Goal: Transaction & Acquisition: Purchase product/service

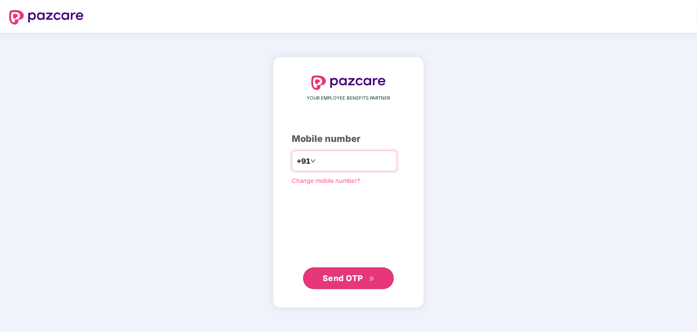
click at [334, 162] on input "number" at bounding box center [355, 161] width 75 height 15
type input "**********"
click at [322, 243] on div "**********" at bounding box center [349, 182] width 114 height 213
click at [347, 280] on span "Send OTP" at bounding box center [343, 278] width 40 height 10
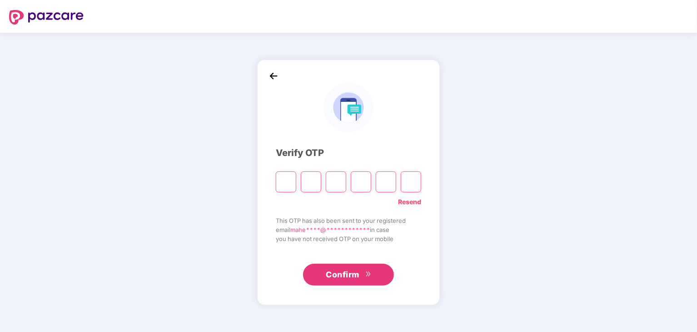
type input "*"
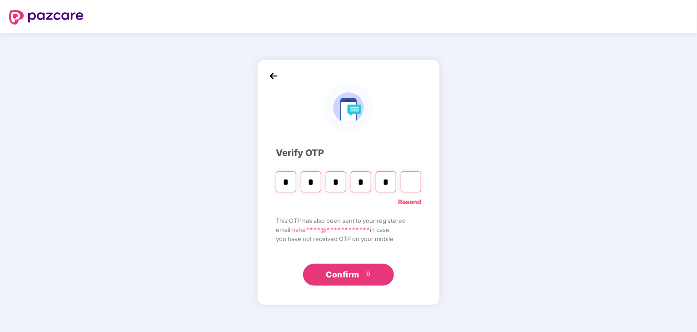
type input "*"
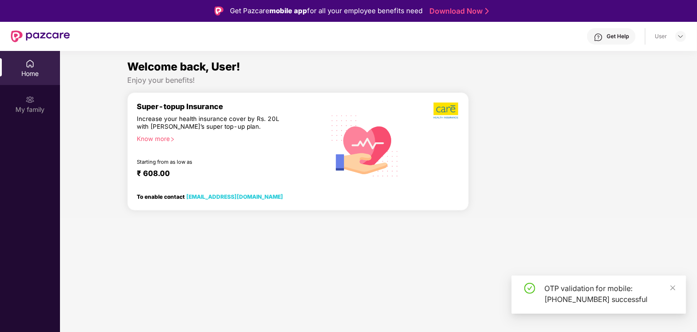
click at [192, 275] on section "Welcome back, User! Enjoy your benefits! Super-topup Insurance Increase your he…" at bounding box center [378, 217] width 637 height 332
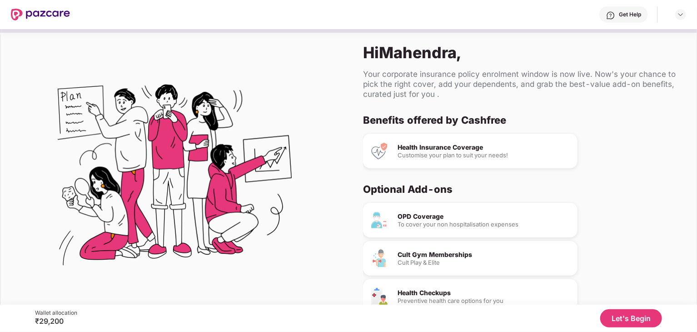
scroll to position [23, 0]
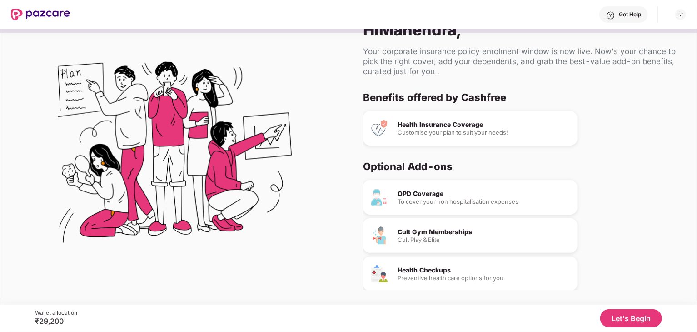
click at [625, 320] on button "Let's Begin" at bounding box center [631, 318] width 62 height 18
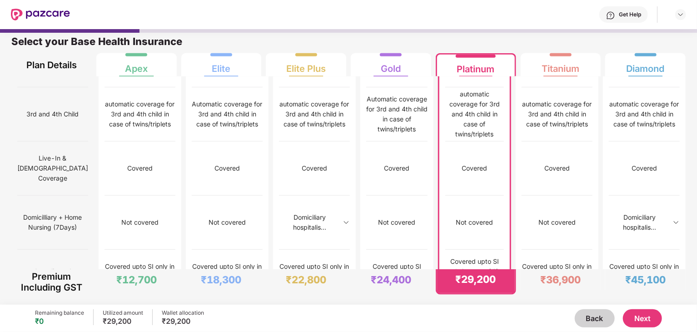
scroll to position [545, 0]
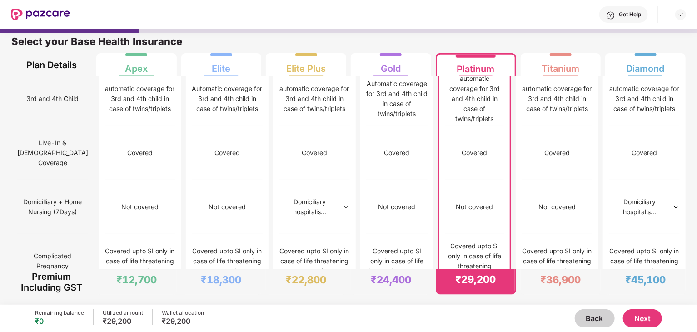
click at [643, 315] on button "Next" at bounding box center [642, 318] width 39 height 18
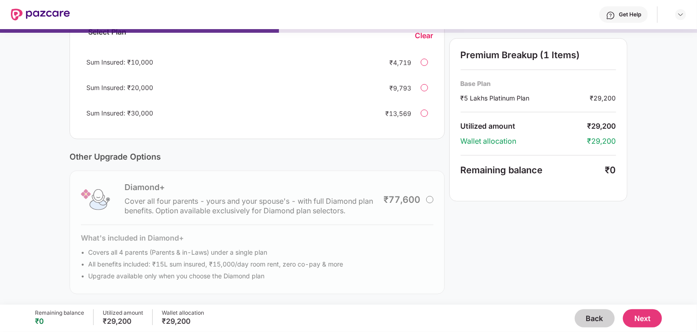
scroll to position [225, 0]
click at [429, 200] on div "Diamond+ Cover all four parents - yours and your spouse's - with full Diamond p…" at bounding box center [257, 232] width 375 height 124
click at [128, 251] on div "Diamond+ Cover all four parents - yours and your spouse's - with full Diamond p…" at bounding box center [257, 232] width 375 height 124
click at [160, 255] on div "Diamond+ Cover all four parents - yours and your spouse's - with full Diamond p…" at bounding box center [257, 232] width 375 height 124
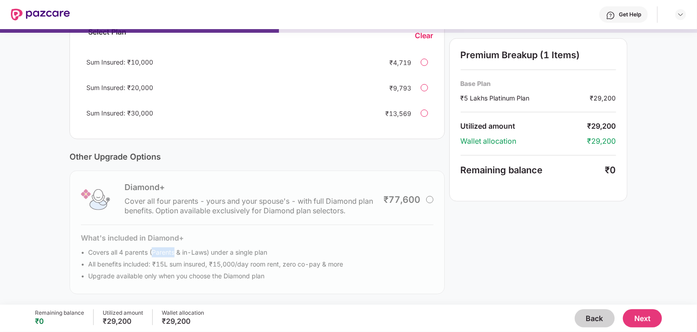
click at [160, 255] on div "Diamond+ Cover all four parents - yours and your spouse's - with full Diamond p…" at bounding box center [257, 232] width 375 height 124
click at [181, 251] on div "Diamond+ Cover all four parents - yours and your spouse's - with full Diamond p…" at bounding box center [257, 232] width 375 height 124
click at [164, 263] on div "Diamond+ Cover all four parents - yours and your spouse's - with full Diamond p…" at bounding box center [257, 232] width 375 height 124
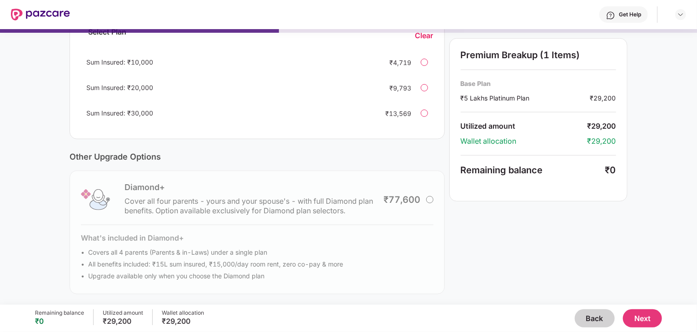
click at [185, 274] on div "Diamond+ Cover all four parents - yours and your spouse's - with full Diamond p…" at bounding box center [257, 232] width 375 height 124
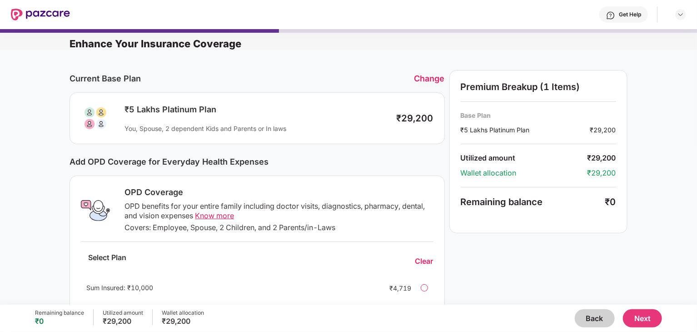
click at [588, 318] on button "Back" at bounding box center [595, 318] width 40 height 18
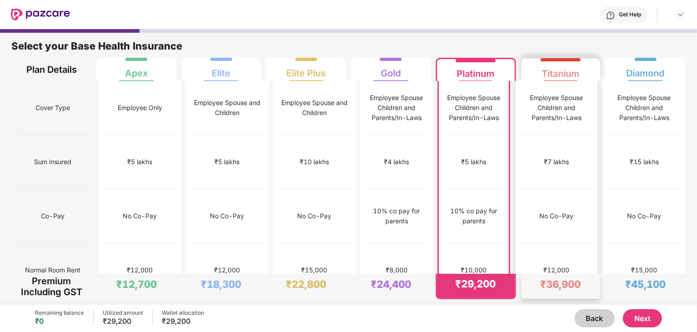
click at [560, 249] on div "₹12,000" at bounding box center [556, 270] width 71 height 54
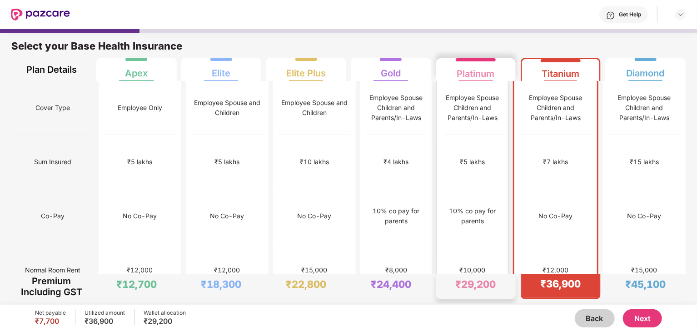
click at [484, 140] on div "₹5 lakhs" at bounding box center [472, 162] width 59 height 54
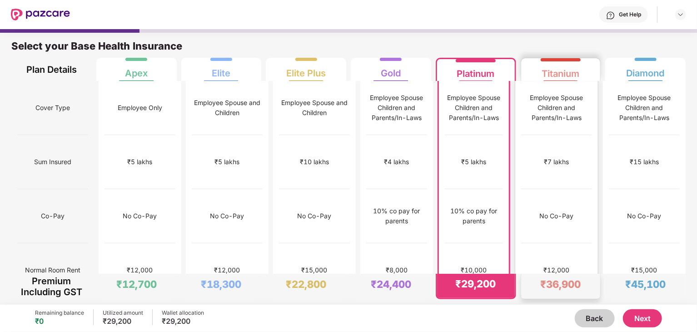
click at [543, 163] on div "₹7 lakhs" at bounding box center [556, 162] width 71 height 54
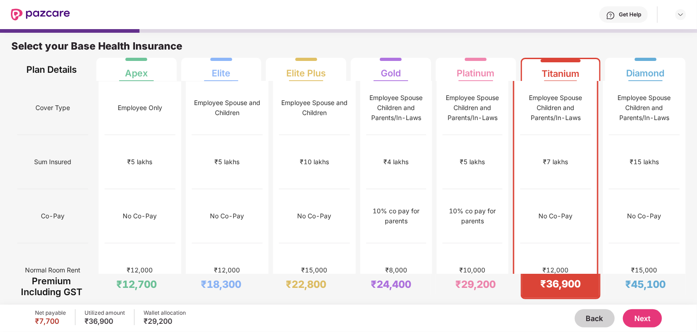
click at [635, 320] on button "Next" at bounding box center [642, 318] width 39 height 18
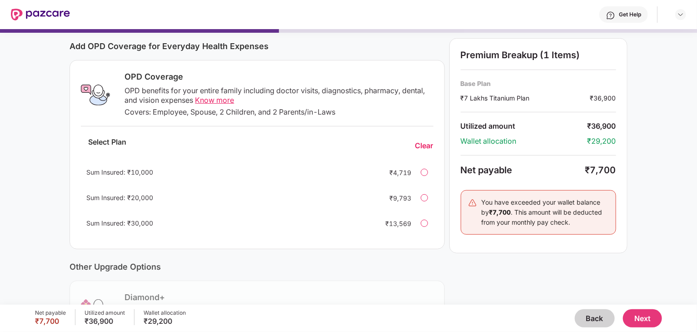
scroll to position [118, 0]
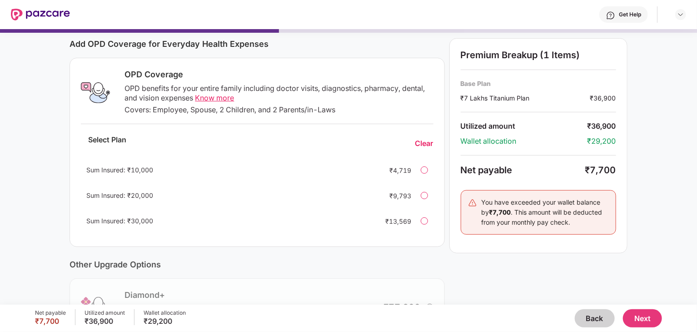
click at [588, 318] on button "Back" at bounding box center [595, 318] width 40 height 18
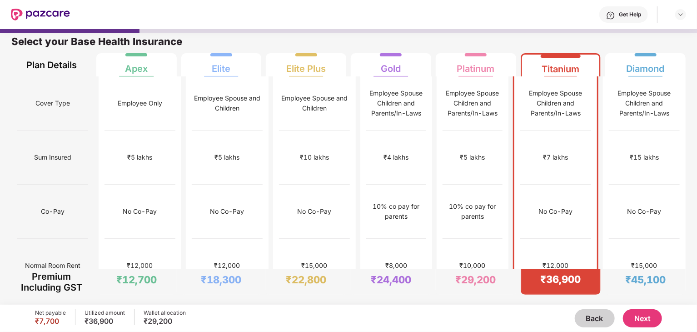
scroll to position [5, 0]
click at [624, 239] on div "₹15,000" at bounding box center [644, 266] width 71 height 54
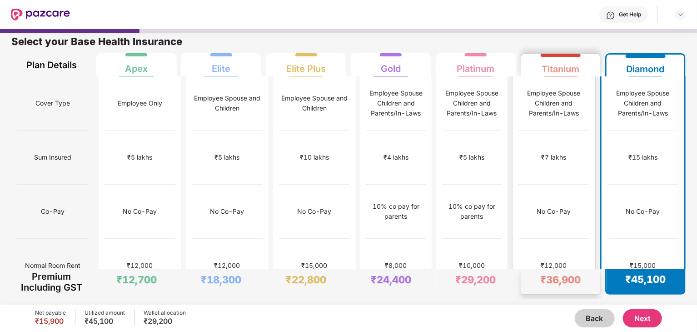
scroll to position [0, 0]
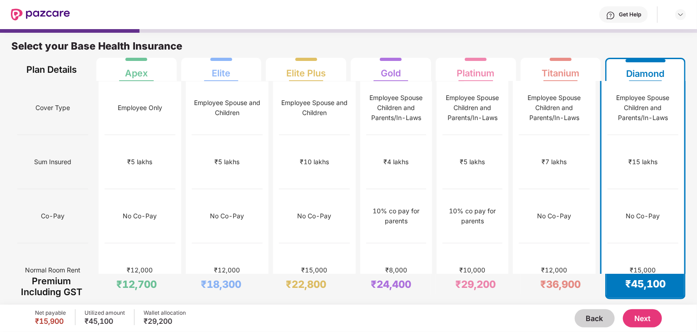
click at [639, 157] on div "₹15 lakhs" at bounding box center [643, 162] width 29 height 10
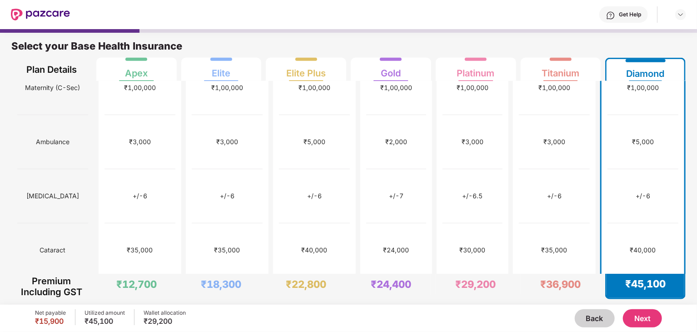
scroll to position [347, 0]
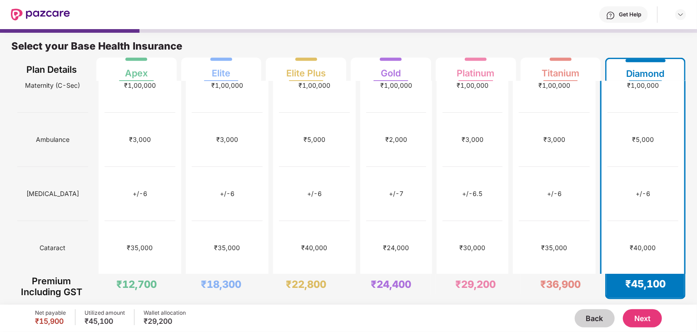
click at [624, 287] on div "automatic coverage for 3rd and 4th child in case of twins/triplets" at bounding box center [643, 302] width 71 height 30
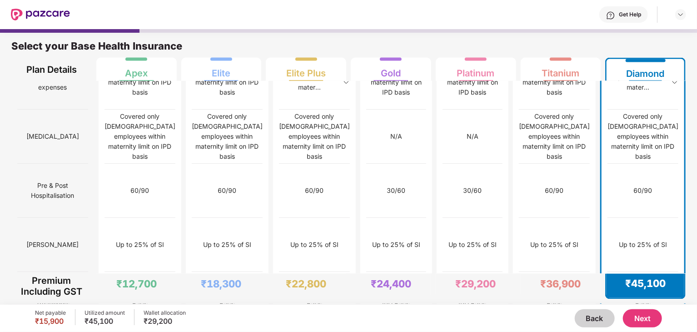
scroll to position [805, 0]
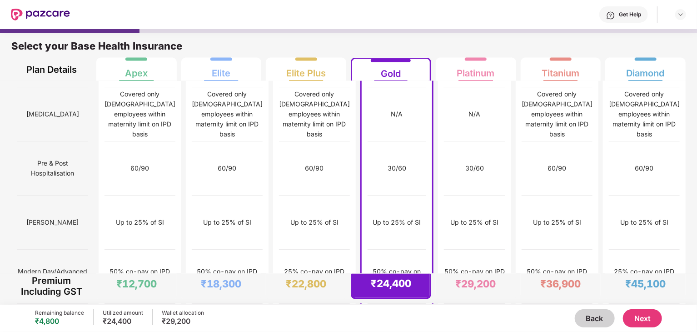
click at [636, 325] on button "Next" at bounding box center [642, 318] width 39 height 18
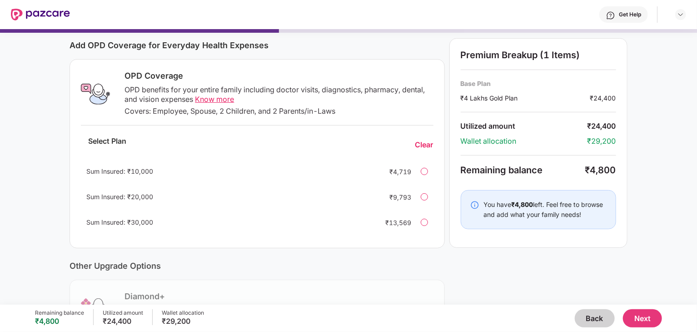
scroll to position [121, 0]
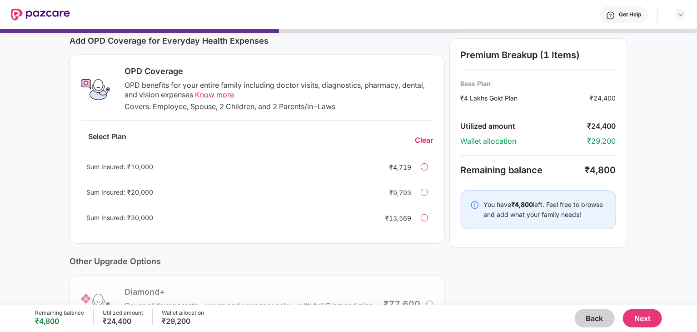
click at [424, 193] on div at bounding box center [424, 192] width 7 height 7
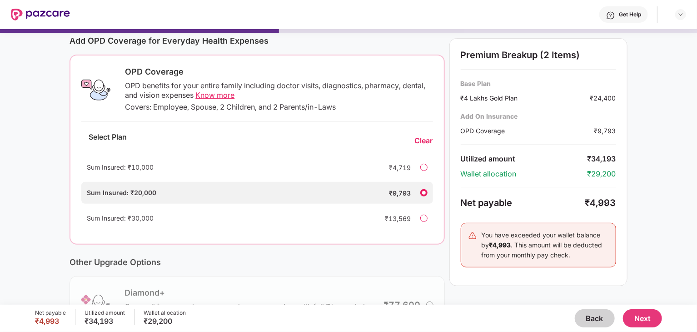
click at [423, 169] on div at bounding box center [423, 167] width 7 height 7
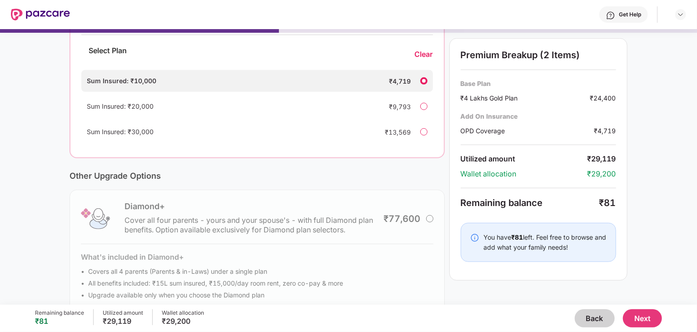
scroll to position [0, 0]
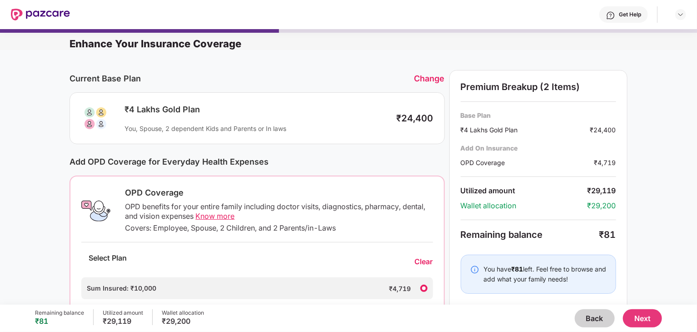
click at [588, 315] on button "Back" at bounding box center [595, 318] width 40 height 18
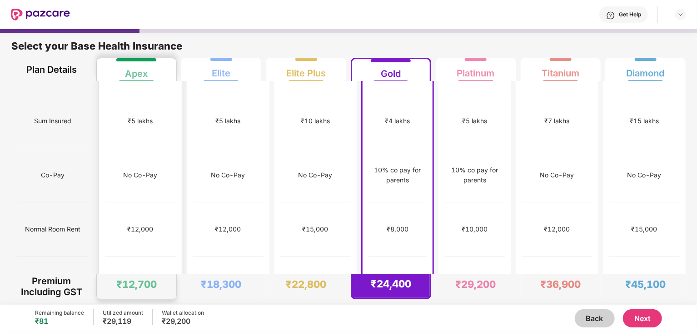
scroll to position [41, 0]
click at [149, 214] on div "₹12,000" at bounding box center [140, 229] width 71 height 54
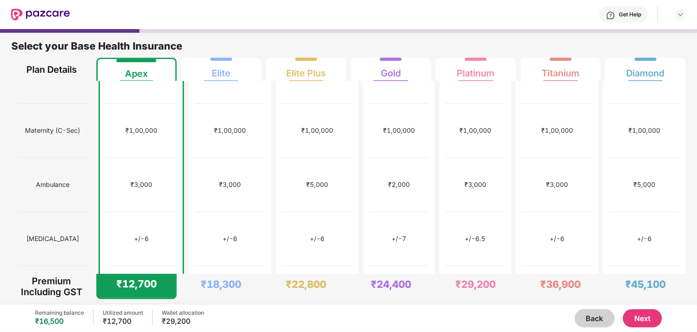
scroll to position [301, 0]
click at [137, 180] on div "₹3,000" at bounding box center [141, 185] width 22 height 10
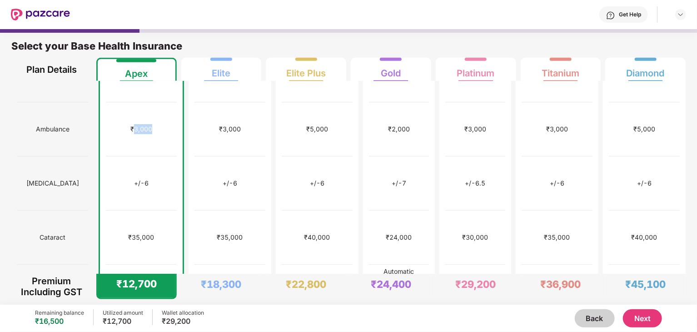
scroll to position [358, 0]
click at [135, 232] on div "₹35,000" at bounding box center [142, 237] width 26 height 10
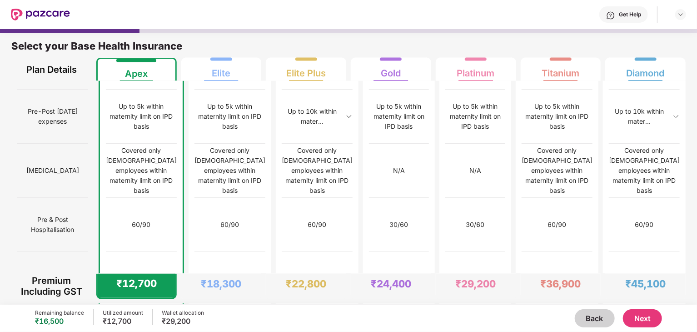
scroll to position [907, 0]
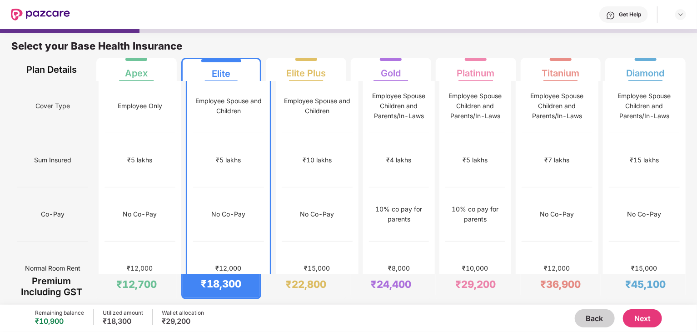
scroll to position [2, 0]
click at [478, 156] on div "₹5 lakhs" at bounding box center [475, 160] width 59 height 54
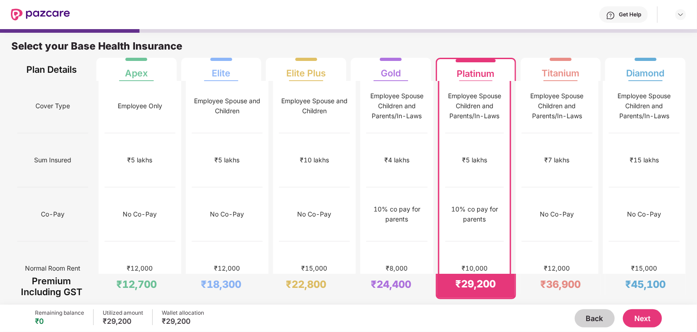
click at [651, 318] on button "Next" at bounding box center [642, 318] width 39 height 18
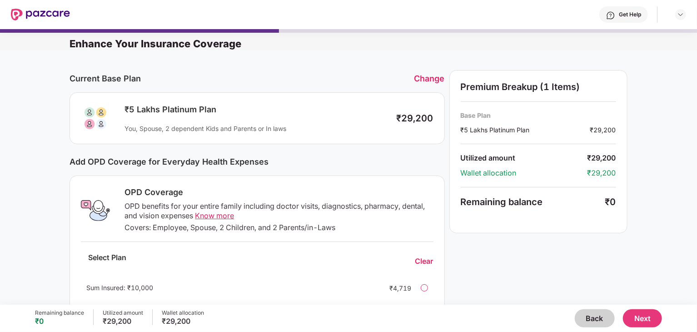
click at [403, 121] on div "₹29,200" at bounding box center [415, 118] width 37 height 11
click at [420, 80] on div "Change" at bounding box center [430, 79] width 30 height 10
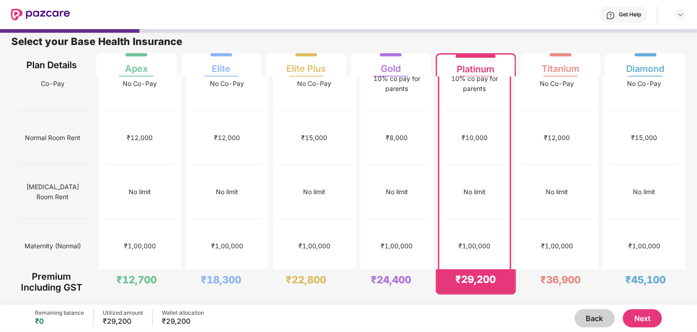
scroll to position [0, 0]
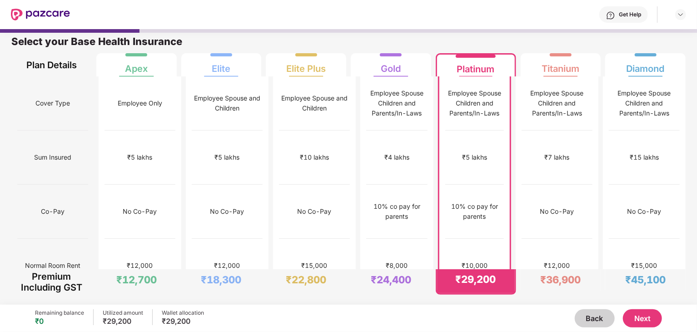
click at [649, 317] on button "Next" at bounding box center [642, 318] width 39 height 18
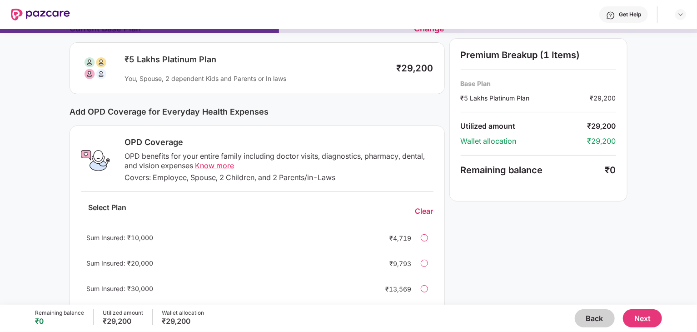
scroll to position [49, 0]
click at [177, 165] on div "OPD benefits for your entire family including doctor visits, diagnostics, pharm…" at bounding box center [279, 161] width 309 height 19
click at [177, 177] on div "Covers: Employee, Spouse, 2 Children, and 2 Parents/in-Laws" at bounding box center [279, 179] width 309 height 10
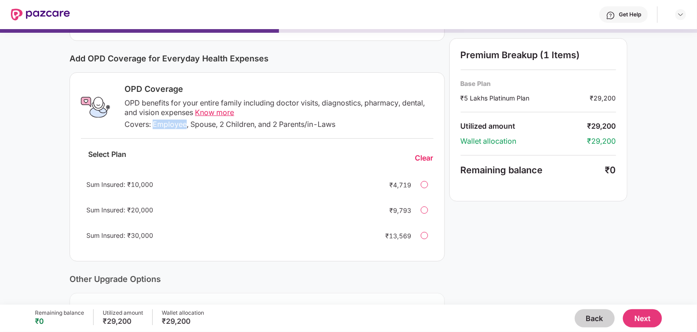
scroll to position [91, 0]
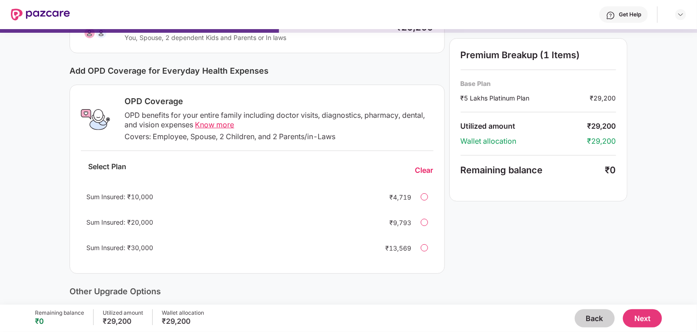
click at [209, 126] on span "Know more" at bounding box center [214, 124] width 39 height 9
